Goal: Communication & Community: Answer question/provide support

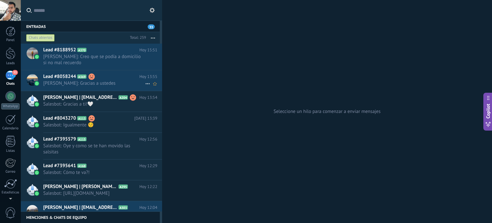
click at [93, 76] on use at bounding box center [91, 76] width 6 height 6
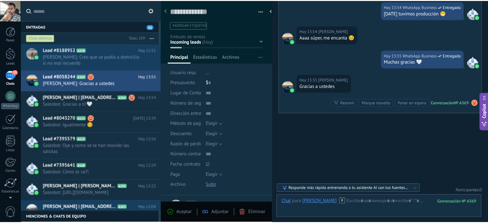
scroll to position [254, 0]
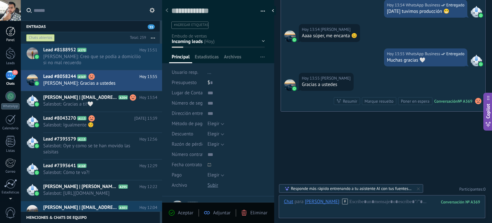
click at [13, 39] on div "Panel" at bounding box center [10, 40] width 19 height 4
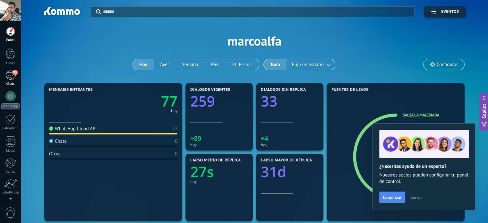
click at [14, 72] on span "33" at bounding box center [14, 72] width 5 height 5
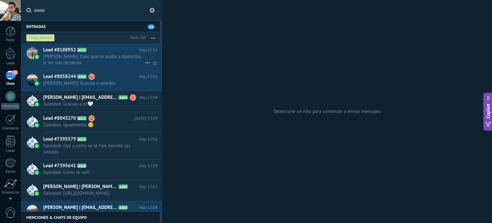
click at [102, 56] on span "[PERSON_NAME]: Creo que se podía a domicilio si no mal recuerdo" at bounding box center [94, 60] width 102 height 12
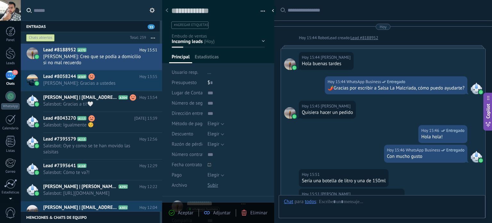
type textarea "**********"
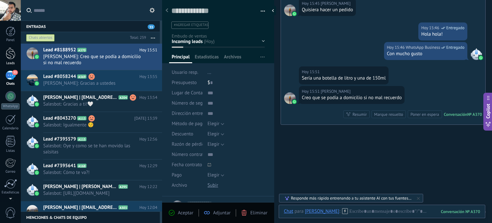
click at [12, 55] on div at bounding box center [11, 53] width 10 height 12
